Goal: Find specific page/section: Find specific page/section

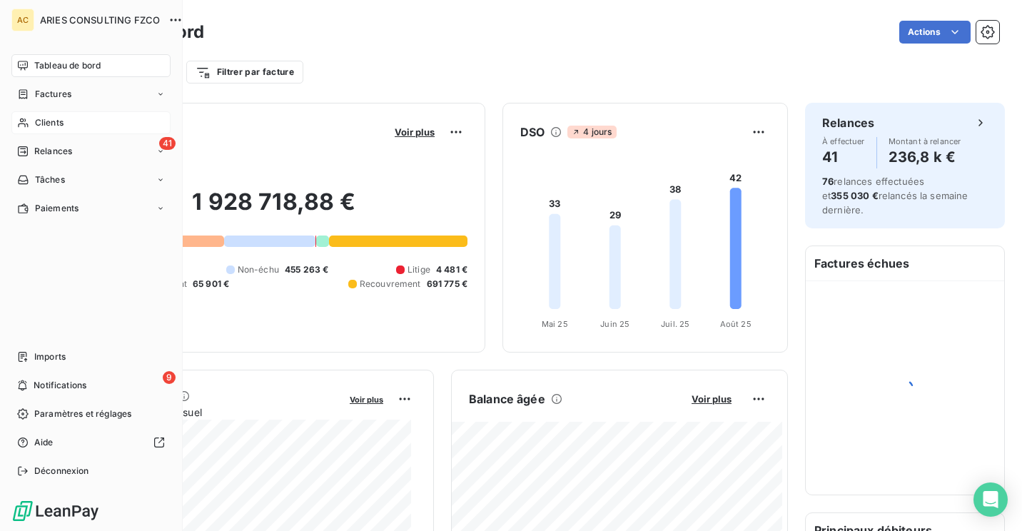
click at [29, 121] on icon at bounding box center [23, 122] width 12 height 11
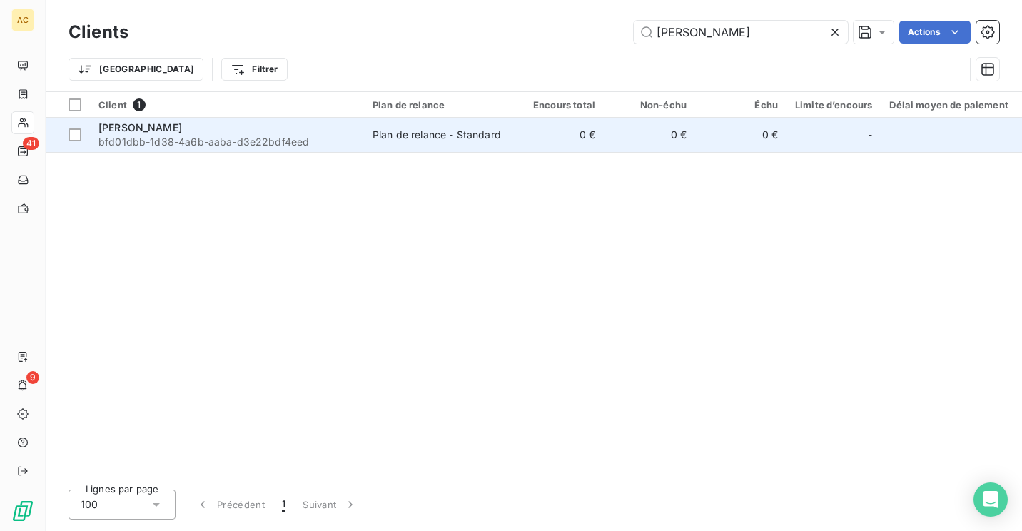
type input "[PERSON_NAME]"
click at [261, 131] on div "[PERSON_NAME]" at bounding box center [226, 128] width 257 height 14
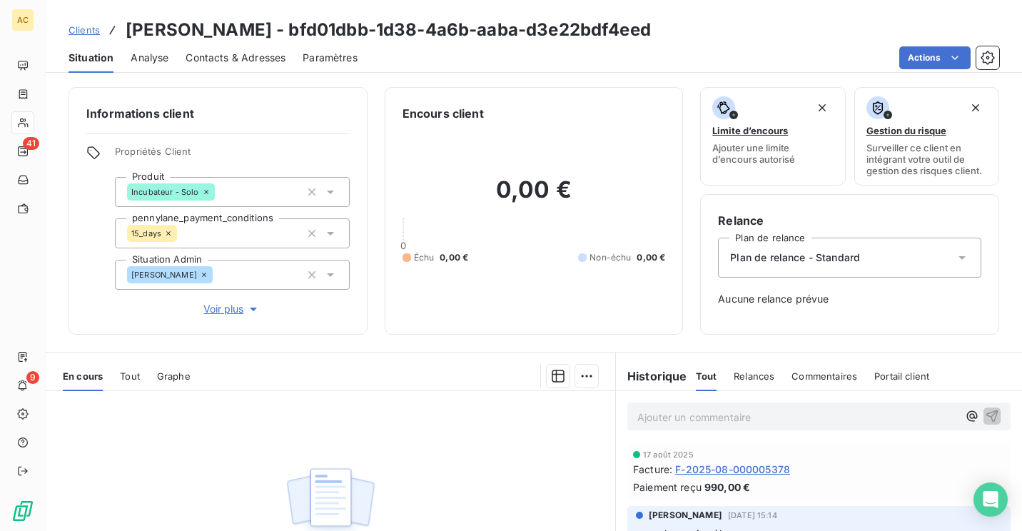
click at [221, 307] on span "Voir plus" at bounding box center [231, 309] width 57 height 14
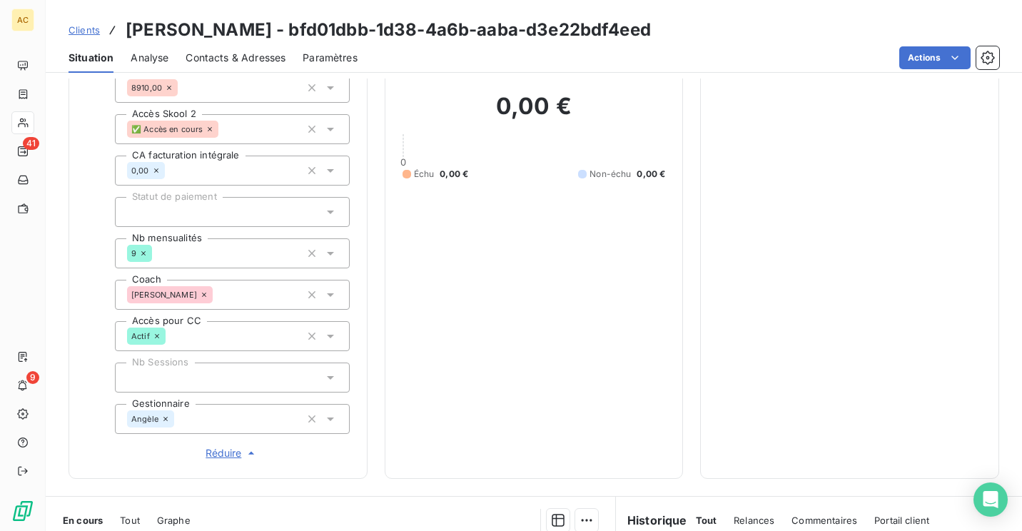
scroll to position [313, 0]
click at [91, 24] on link "Clients" at bounding box center [84, 30] width 31 height 14
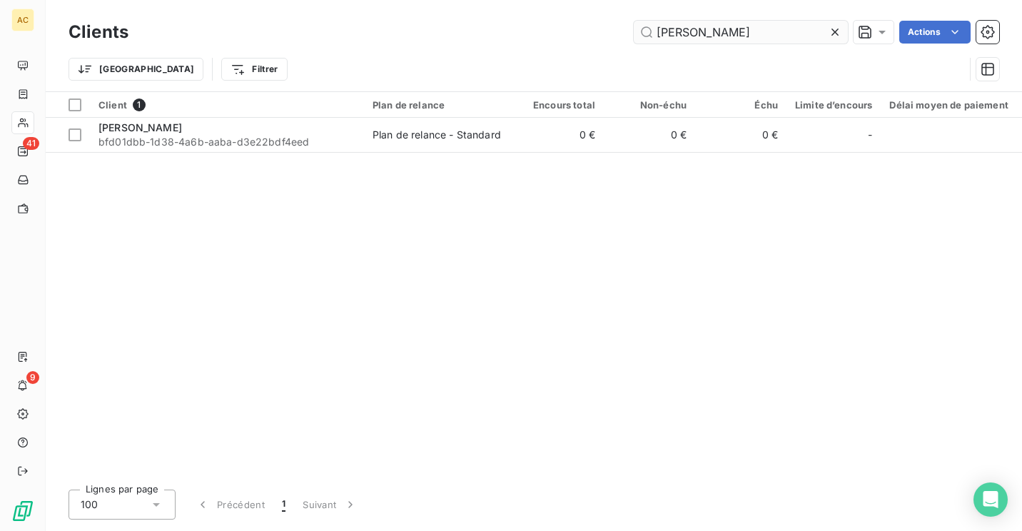
click at [719, 38] on input "[PERSON_NAME]" at bounding box center [741, 32] width 214 height 23
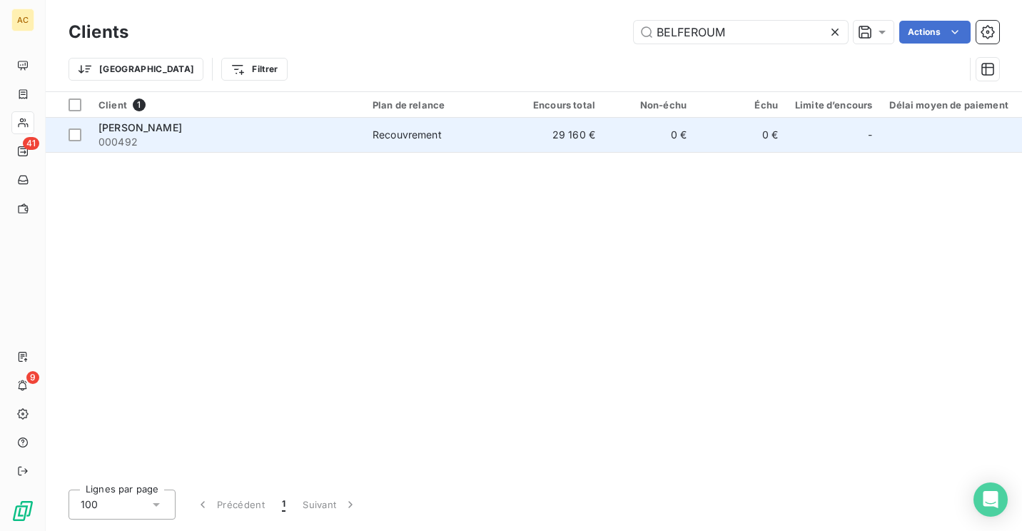
type input "BELFEROUM"
click at [275, 147] on span "000492" at bounding box center [226, 142] width 257 height 14
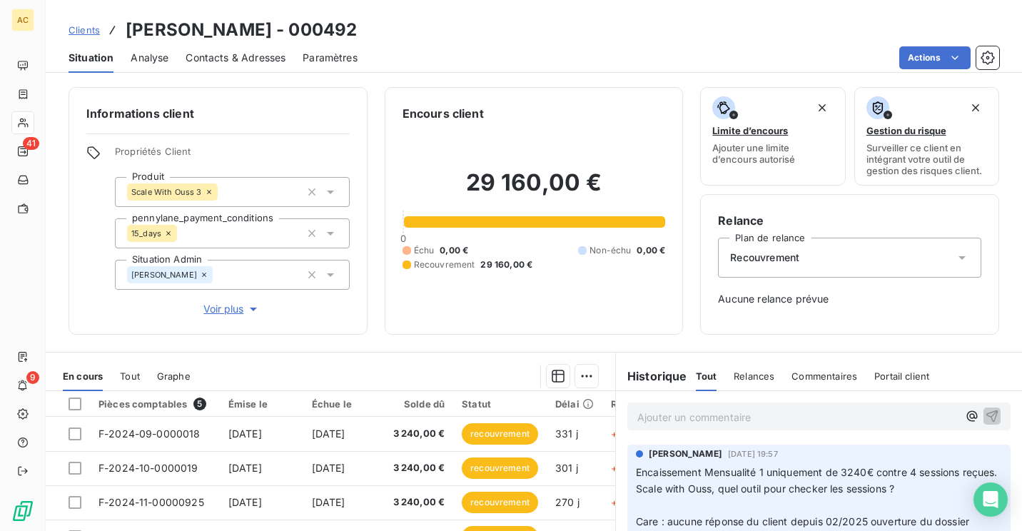
click at [214, 310] on span "Voir plus" at bounding box center [231, 309] width 57 height 14
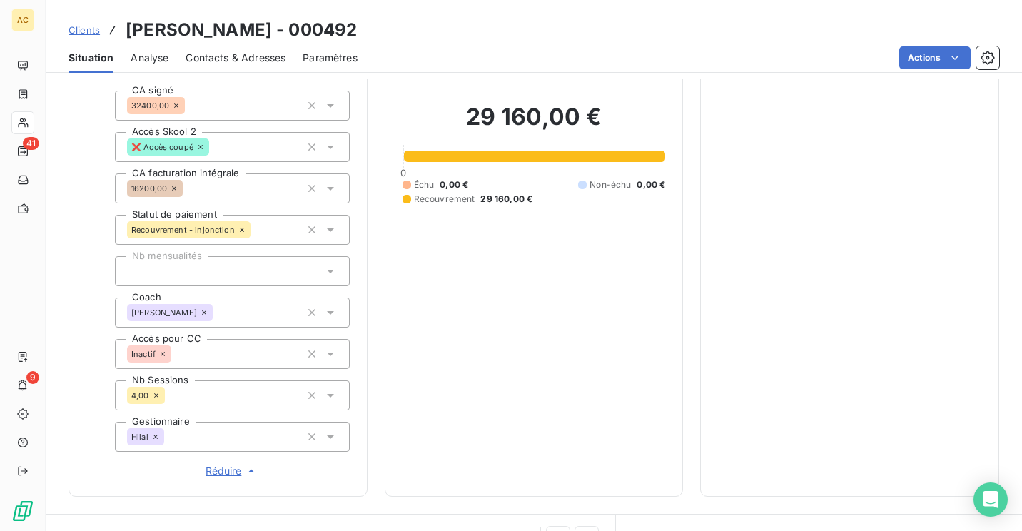
scroll to position [294, 0]
